Goal: Information Seeking & Learning: Learn about a topic

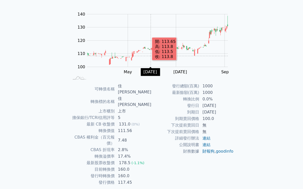
scroll to position [43, 0]
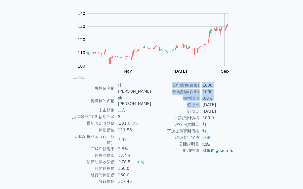
drag, startPoint x: 203, startPoint y: 104, endPoint x: 236, endPoint y: 112, distance: 34.2
click at [237, 111] on div "可轉債名稱 佳[PERSON_NAME] 轉換標的名稱 佳[PERSON_NAME] 上市櫃別 上市 擔保銀行/TCRI信用評等 5 最新 CB 收盤價 13…" at bounding box center [151, 133] width 176 height 103
click at [236, 112] on div "可轉債名稱 佳[PERSON_NAME] 轉換標的名稱 佳[PERSON_NAME] 上市櫃別 上市 擔保銀行/TCRI信用評等 5 最新 CB 收盤價 13…" at bounding box center [151, 133] width 176 height 103
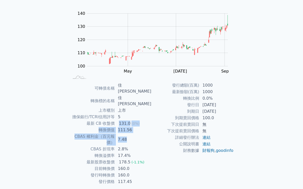
drag, startPoint x: 121, startPoint y: 111, endPoint x: 132, endPoint y: 120, distance: 14.0
click at [131, 123] on tbody "可轉債名稱 佳[PERSON_NAME] 轉換標的名稱 佳[PERSON_NAME] 上市櫃別 上市 擔保銀行/TCRI信用評等 5 最新 CB 收盤價 13…" at bounding box center [110, 133] width 82 height 103
click at [132, 127] on td "111.56" at bounding box center [133, 130] width 37 height 7
drag, startPoint x: 123, startPoint y: 109, endPoint x: 137, endPoint y: 123, distance: 19.9
click at [138, 124] on tbody "可轉債名稱 佳[PERSON_NAME] 轉換標的名稱 佳[PERSON_NAME] 上市櫃別 上市 擔保銀行/TCRI信用評等 5 最新 CB 收盤價 13…" at bounding box center [110, 133] width 82 height 103
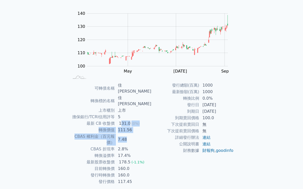
click at [134, 127] on td "111.56" at bounding box center [133, 130] width 37 height 7
click at [131, 127] on td "111.56" at bounding box center [133, 130] width 37 height 7
click at [124, 120] on div "131.0" at bounding box center [125, 123] width 14 height 6
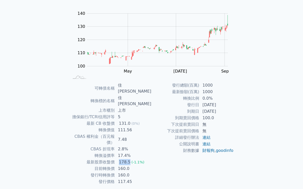
drag, startPoint x: 121, startPoint y: 144, endPoint x: 131, endPoint y: 145, distance: 10.1
click at [131, 159] on div "178.5" at bounding box center [125, 162] width 14 height 6
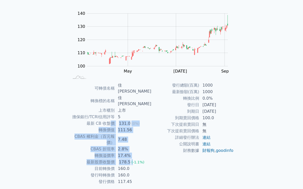
drag, startPoint x: 113, startPoint y: 112, endPoint x: 134, endPoint y: 145, distance: 38.1
click at [134, 145] on tbody "可轉債名稱 佳[PERSON_NAME] 轉換標的名稱 佳[PERSON_NAME] 上市櫃別 上市 擔保銀行/TCRI信用評等 5 最新 CB 收盤價 13…" at bounding box center [110, 133] width 82 height 103
click at [127, 159] on div "178.5" at bounding box center [125, 162] width 14 height 6
drag, startPoint x: 120, startPoint y: 118, endPoint x: 131, endPoint y: 144, distance: 28.9
click at [131, 144] on tbody "可轉債名稱 佳[PERSON_NAME] 轉換標的名稱 佳[PERSON_NAME] 上市櫃別 上市 擔保銀行/TCRI信用評等 5 最新 CB 收盤價 13…" at bounding box center [110, 133] width 82 height 103
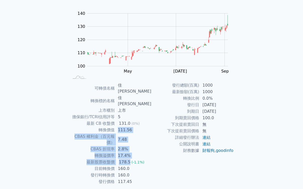
click at [131, 159] on div "178.5" at bounding box center [125, 162] width 14 height 6
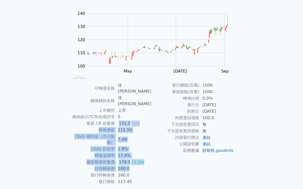
drag, startPoint x: 121, startPoint y: 110, endPoint x: 138, endPoint y: 149, distance: 41.8
click at [139, 149] on tbody "可轉債名稱 佳[PERSON_NAME] 轉換標的名稱 佳[PERSON_NAME] 上市櫃別 上市 擔保銀行/TCRI信用評等 5 最新 CB 收盤價 13…" at bounding box center [110, 133] width 82 height 103
click at [130, 159] on div "178.5" at bounding box center [125, 162] width 14 height 6
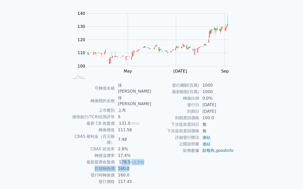
drag, startPoint x: 122, startPoint y: 144, endPoint x: 133, endPoint y: 146, distance: 10.7
click at [134, 159] on td "178.5 (-1.1%)" at bounding box center [133, 162] width 37 height 7
click at [131, 159] on div "178.5" at bounding box center [125, 162] width 14 height 6
drag, startPoint x: 122, startPoint y: 144, endPoint x: 131, endPoint y: 145, distance: 9.6
click at [131, 159] on div "178.5" at bounding box center [125, 162] width 14 height 6
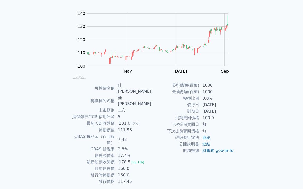
click at [139, 152] on td "17.4%" at bounding box center [133, 155] width 37 height 7
drag, startPoint x: 121, startPoint y: 150, endPoint x: 136, endPoint y: 151, distance: 14.6
click at [136, 165] on td "160.0" at bounding box center [133, 168] width 37 height 7
drag, startPoint x: 122, startPoint y: 111, endPoint x: 132, endPoint y: 114, distance: 10.4
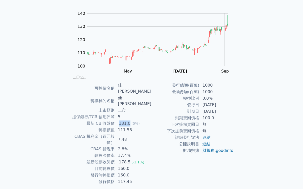
click at [131, 120] on div "131.0" at bounding box center [125, 123] width 14 height 6
click at [128, 120] on div "131.0" at bounding box center [125, 123] width 14 height 6
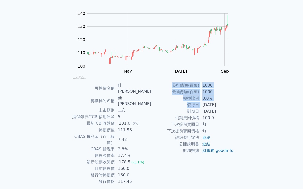
drag, startPoint x: 202, startPoint y: 105, endPoint x: 221, endPoint y: 114, distance: 21.2
click at [236, 116] on div "可轉債名稱 佳[PERSON_NAME] 轉換標的名稱 佳[PERSON_NAME] 上市櫃別 上市 擔保銀行/TCRI信用評等 5 最新 CB 收盤價 13…" at bounding box center [151, 133] width 176 height 103
click at [220, 113] on td "[DATE]" at bounding box center [216, 111] width 34 height 7
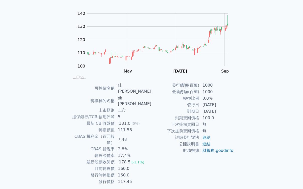
drag, startPoint x: 206, startPoint y: 103, endPoint x: 223, endPoint y: 113, distance: 19.8
click at [223, 113] on tbody "發行總額(百萬) 1000 最新餘額(百萬) 1000 轉換比例 0.0% 發行日 [DATE] 到期日 [DATE] 到期賣回價格 100.0 下次提前賣回…" at bounding box center [192, 118] width 82 height 72
click at [223, 113] on td "[DATE]" at bounding box center [216, 111] width 34 height 7
drag, startPoint x: 121, startPoint y: 117, endPoint x: 132, endPoint y: 119, distance: 11.4
click at [132, 127] on td "111.56" at bounding box center [133, 130] width 37 height 7
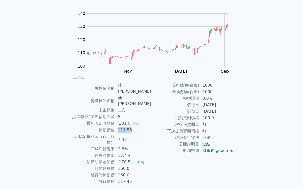
click at [131, 127] on td "111.56" at bounding box center [133, 130] width 37 height 7
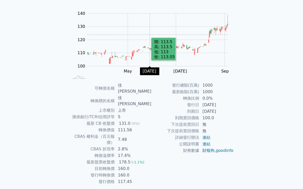
scroll to position [0, 0]
